Goal: Entertainment & Leisure: Browse casually

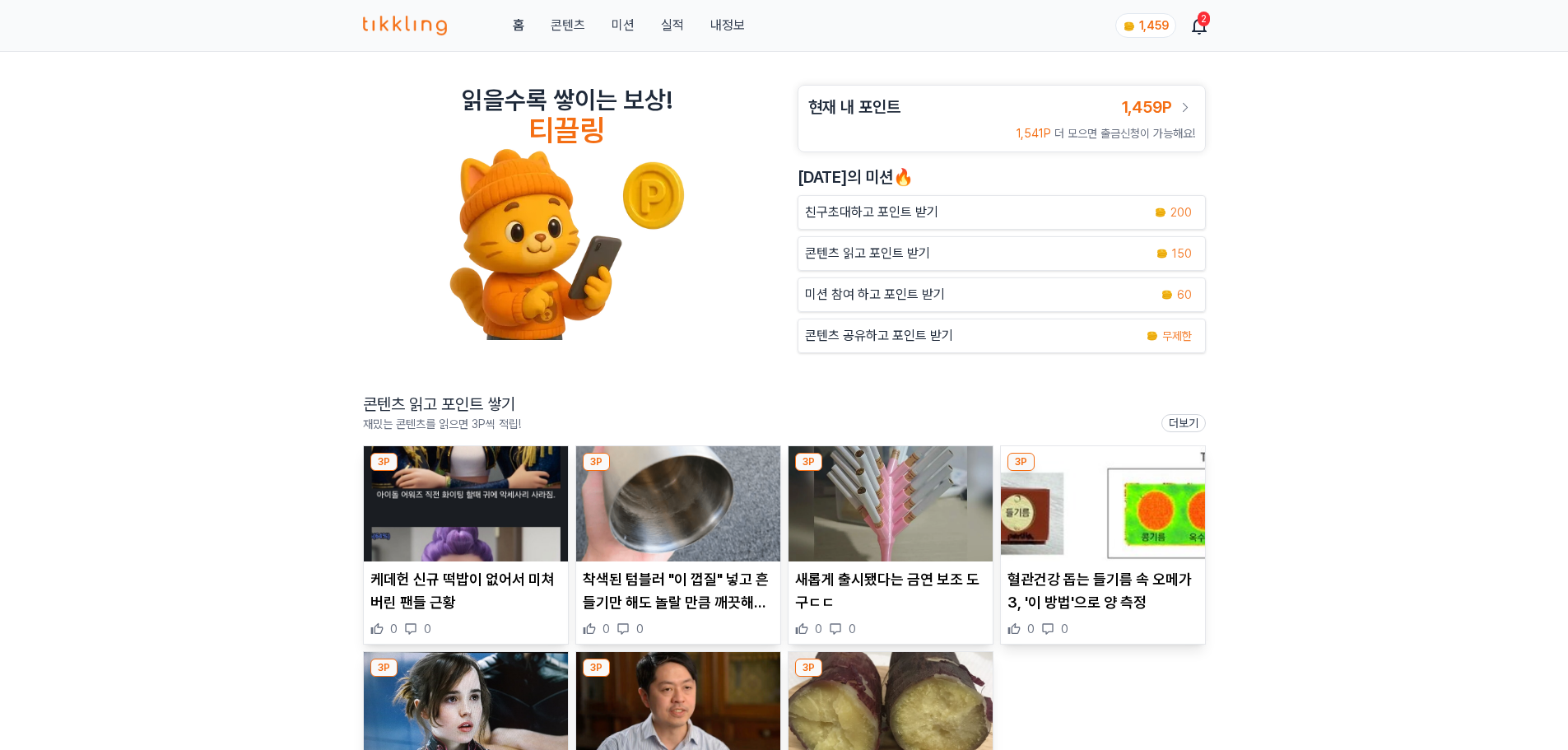
click at [540, 528] on img at bounding box center [466, 504] width 204 height 115
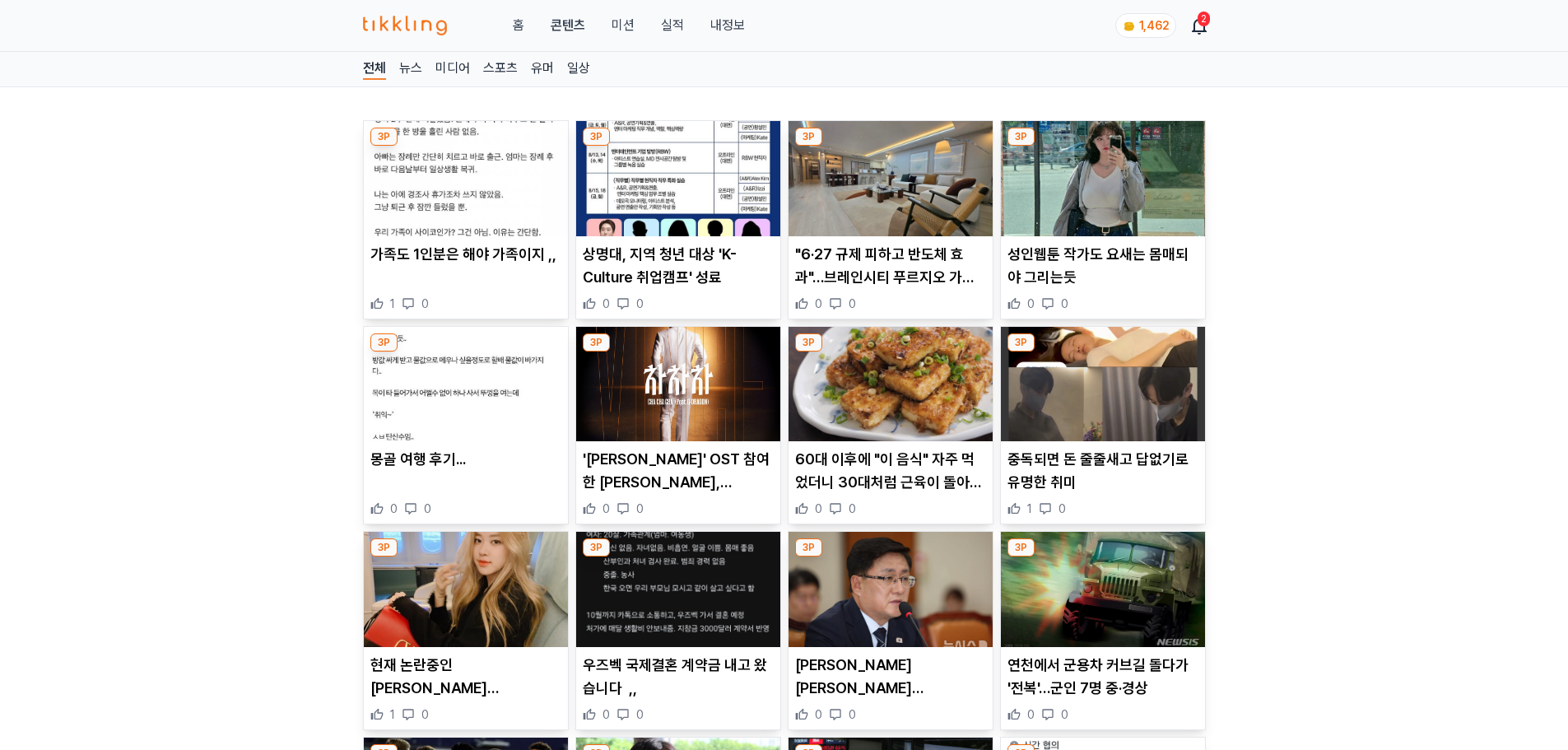
click at [1191, 21] on icon at bounding box center [1199, 25] width 20 height 20
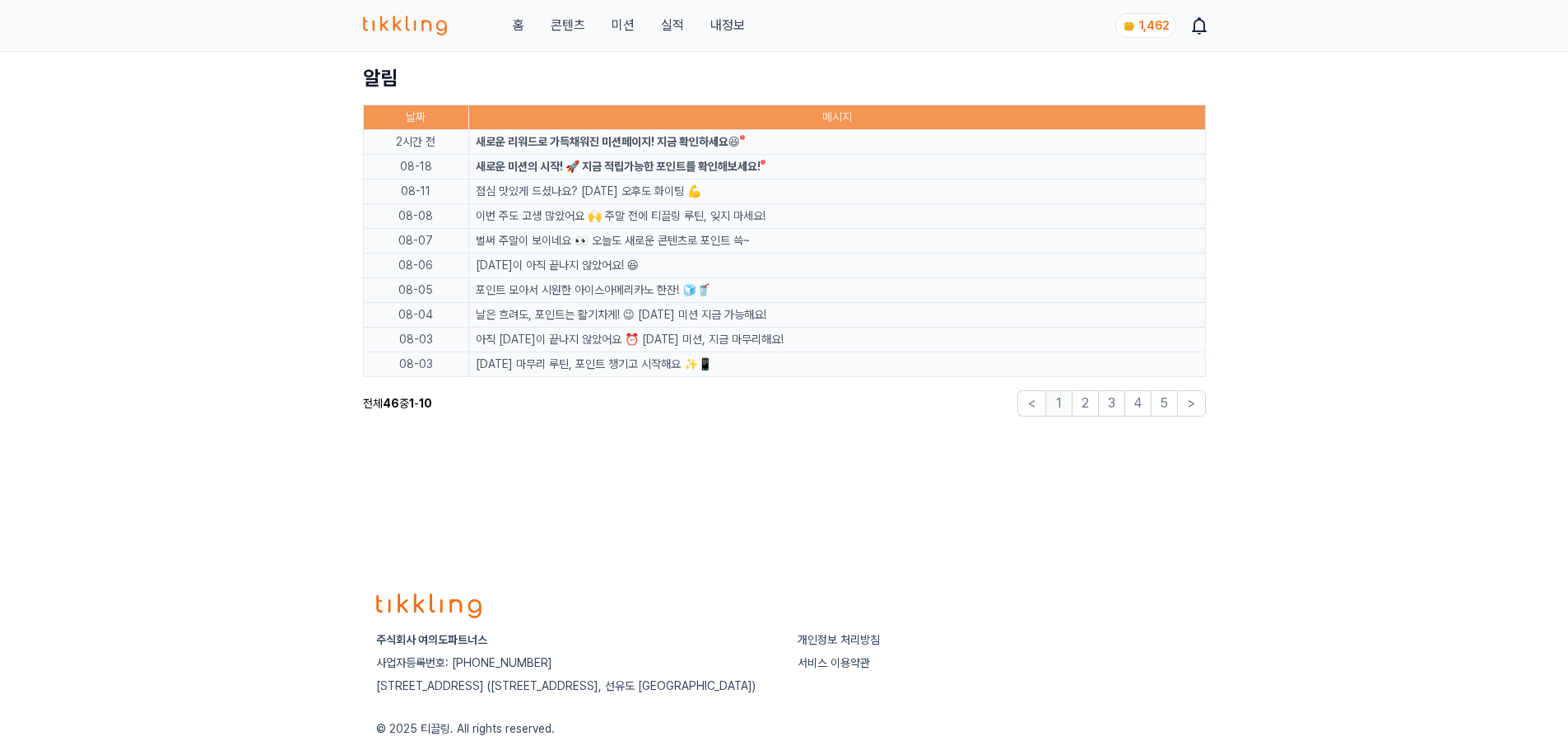
click at [710, 143] on div "새로운 리워드로 가득채워진 미션페이지! 지금 확인하세요😆" at bounding box center [608, 142] width 265 height 17
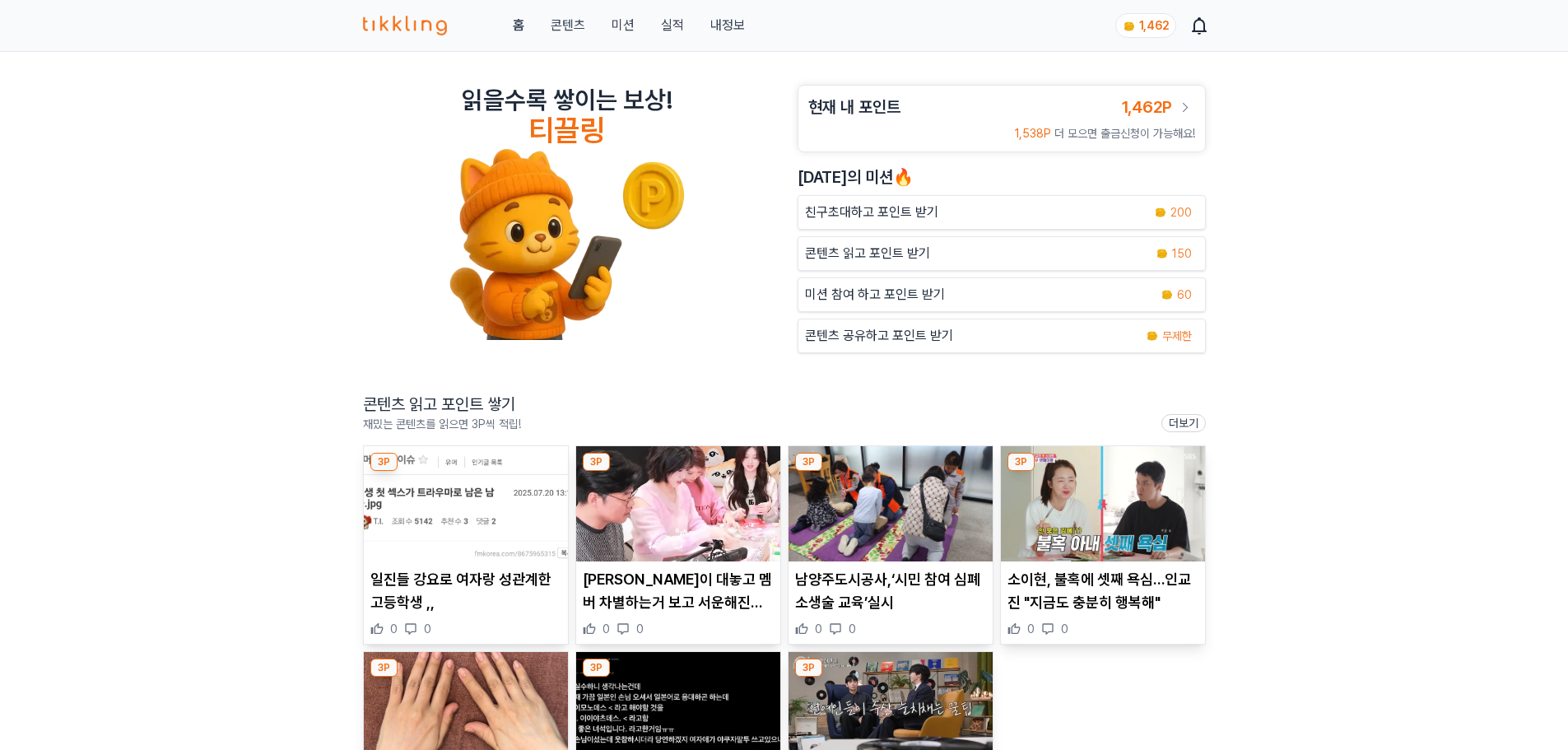
click at [615, 20] on button "미션" at bounding box center [623, 25] width 23 height 20
click at [634, 27] on button "미션" at bounding box center [623, 25] width 23 height 20
click at [276, 213] on div "읽을수록 쌓이는 보상! 티끌링 현재 내 포인트 1,462P 1,538P 더 모으면 출금신청이 가능해요! [DATE]의 미션🔥 친구초대하고 포인…" at bounding box center [784, 584] width 1568 height 1067
click at [443, 516] on img at bounding box center [466, 504] width 204 height 115
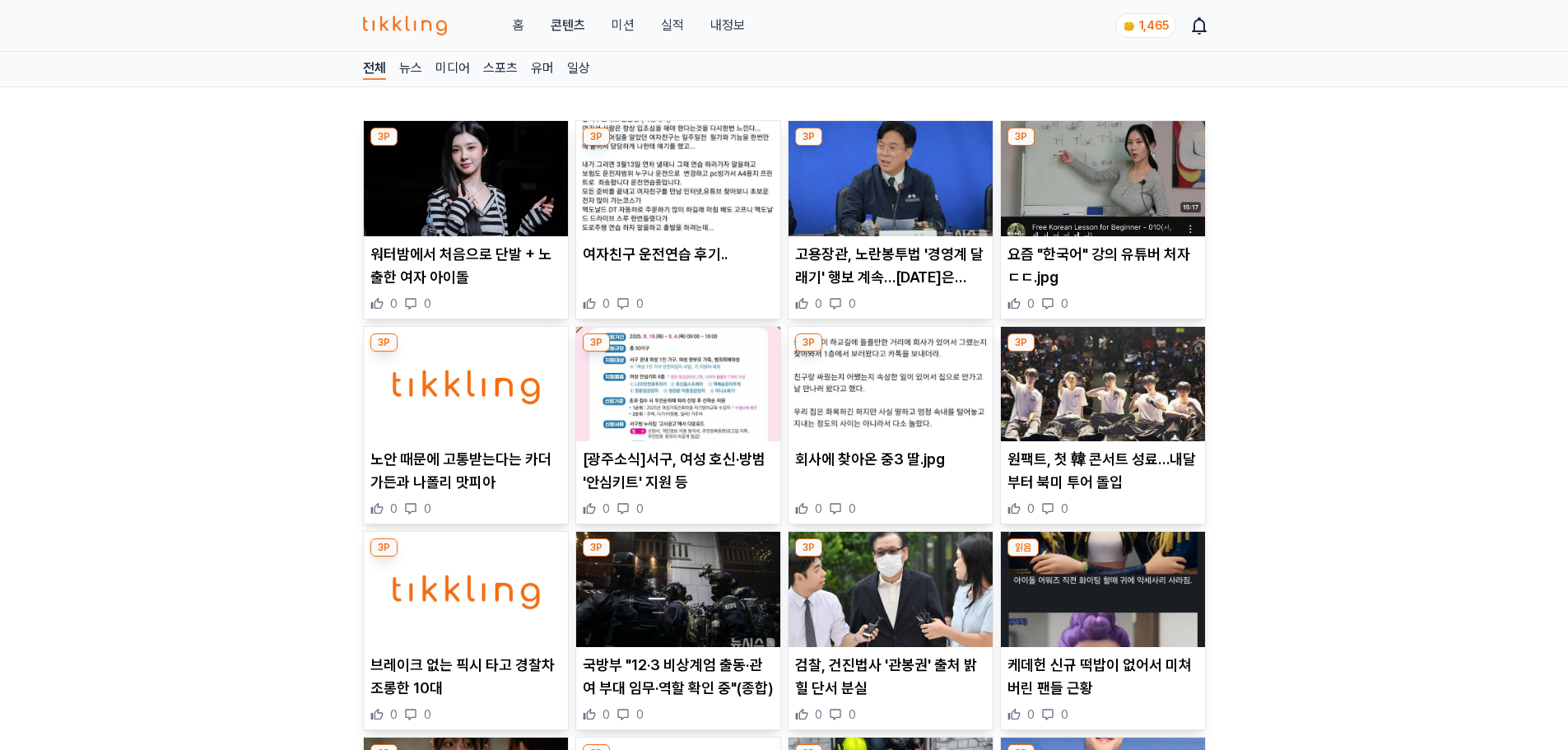
click at [654, 238] on article "여자친구 운전연습 후기.. 0 0" at bounding box center [678, 220] width 204 height 197
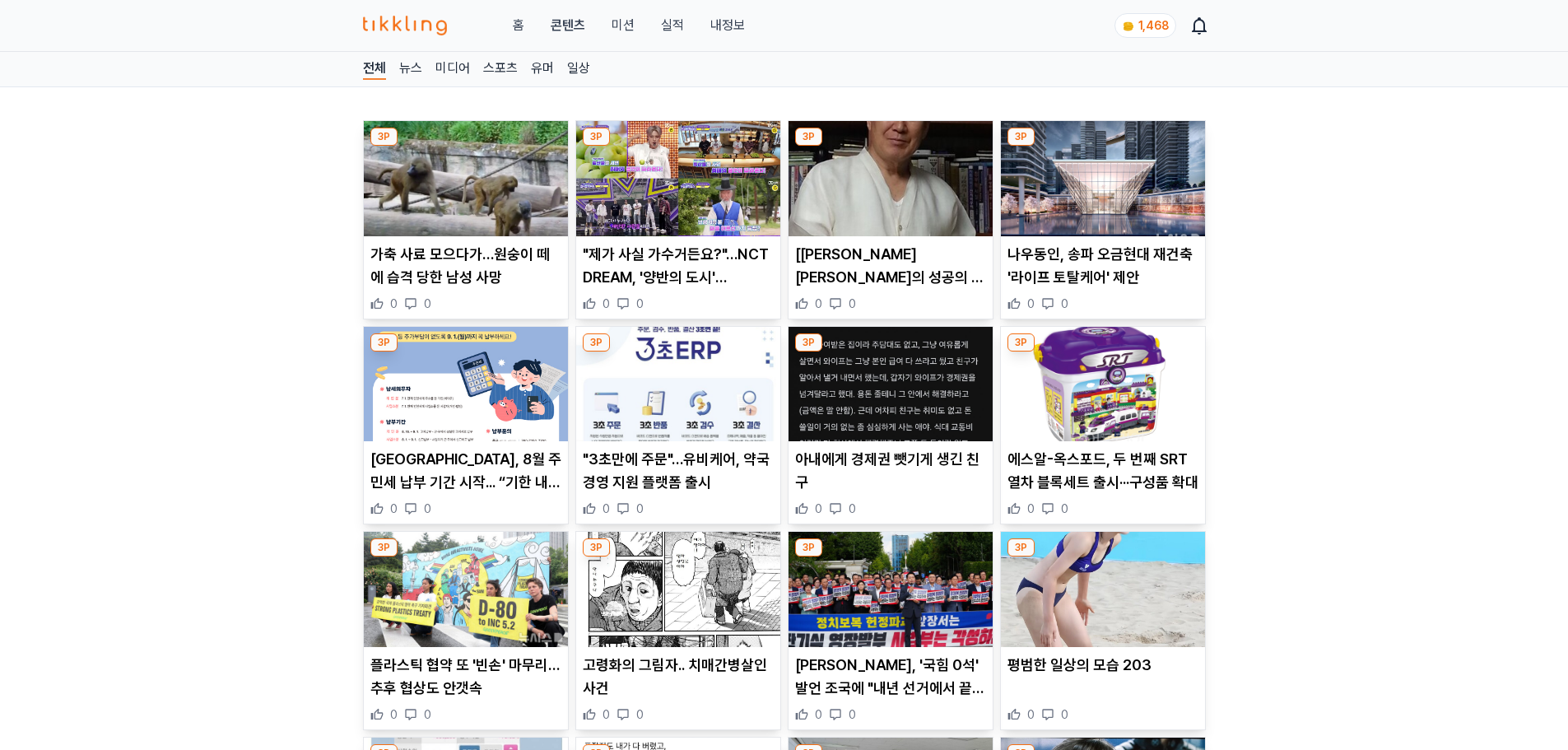
click at [824, 263] on p "[최도열 원장의 성공의 방정식 81] 품격" at bounding box center [890, 266] width 191 height 46
